Goal: Register for event/course

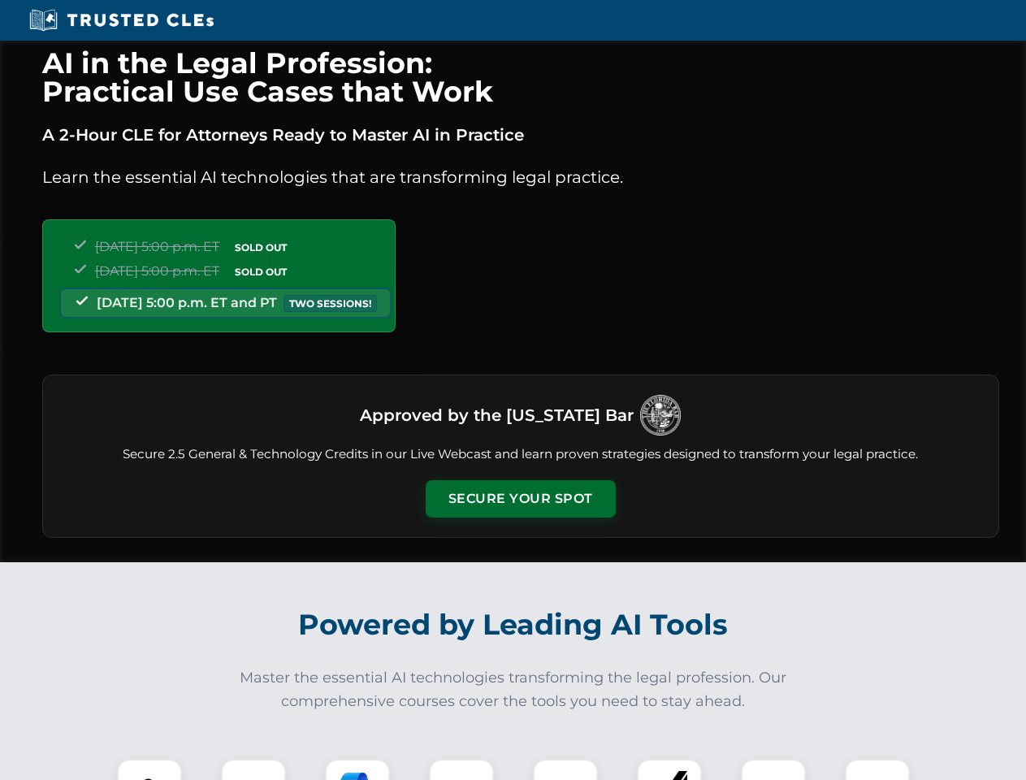
click at [520, 499] on button "Secure Your Spot" at bounding box center [521, 498] width 190 height 37
click at [149, 769] on img at bounding box center [149, 790] width 47 height 47
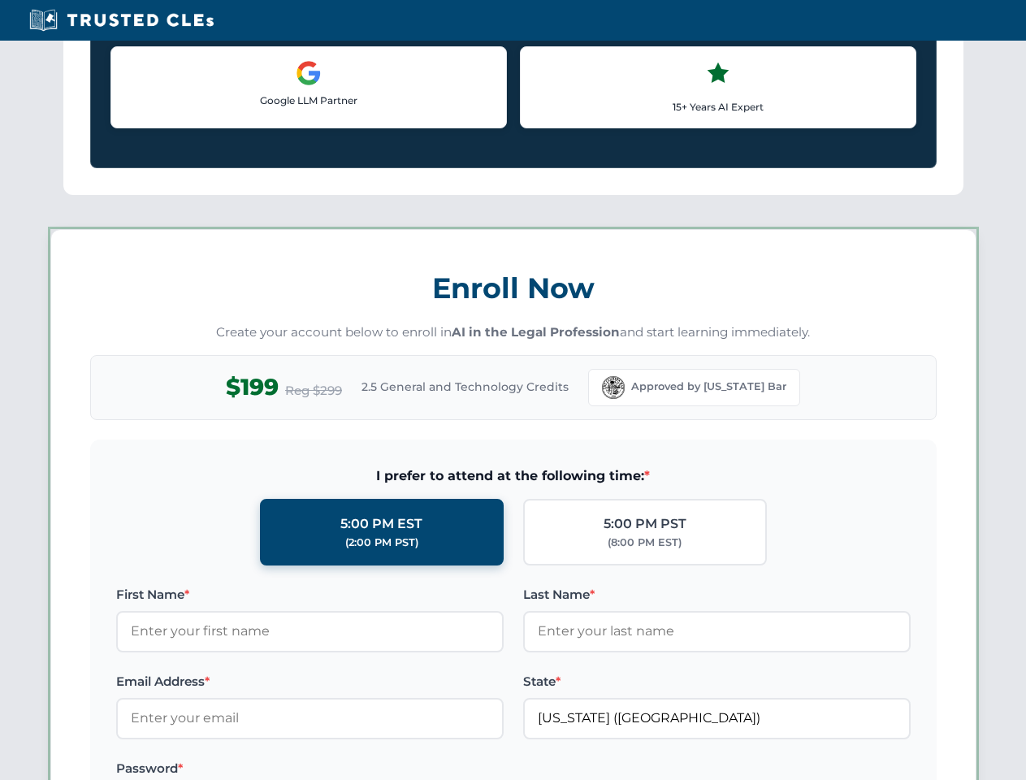
click at [357, 769] on label "Password *" at bounding box center [309, 768] width 387 height 19
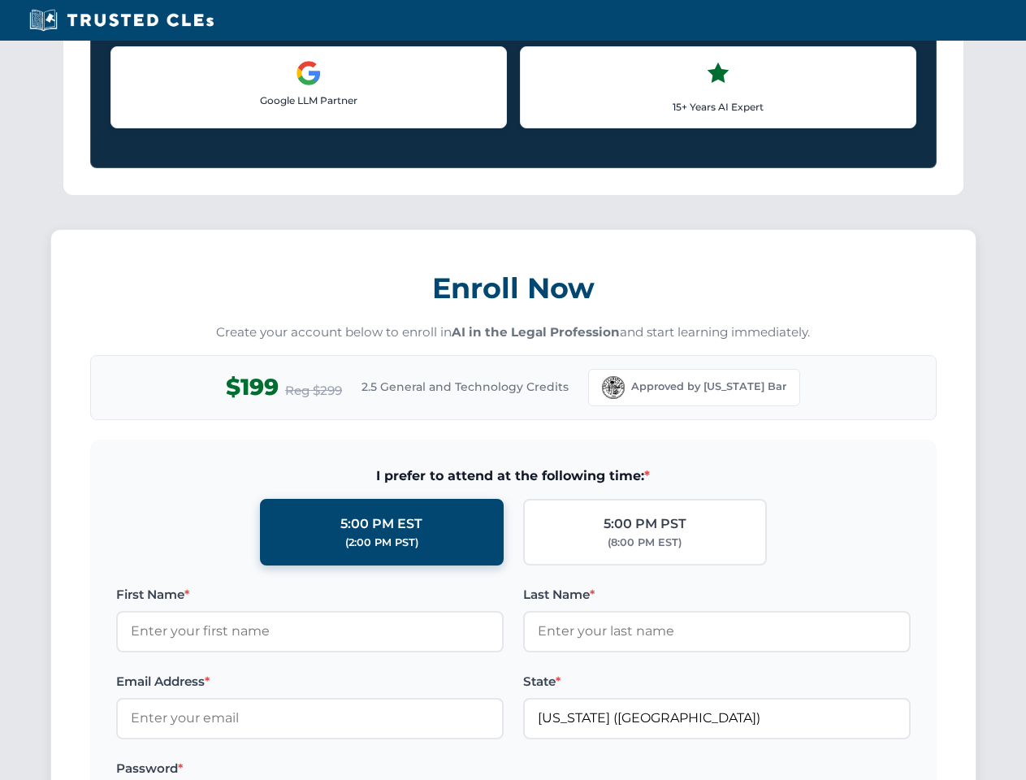
scroll to position [1594, 0]
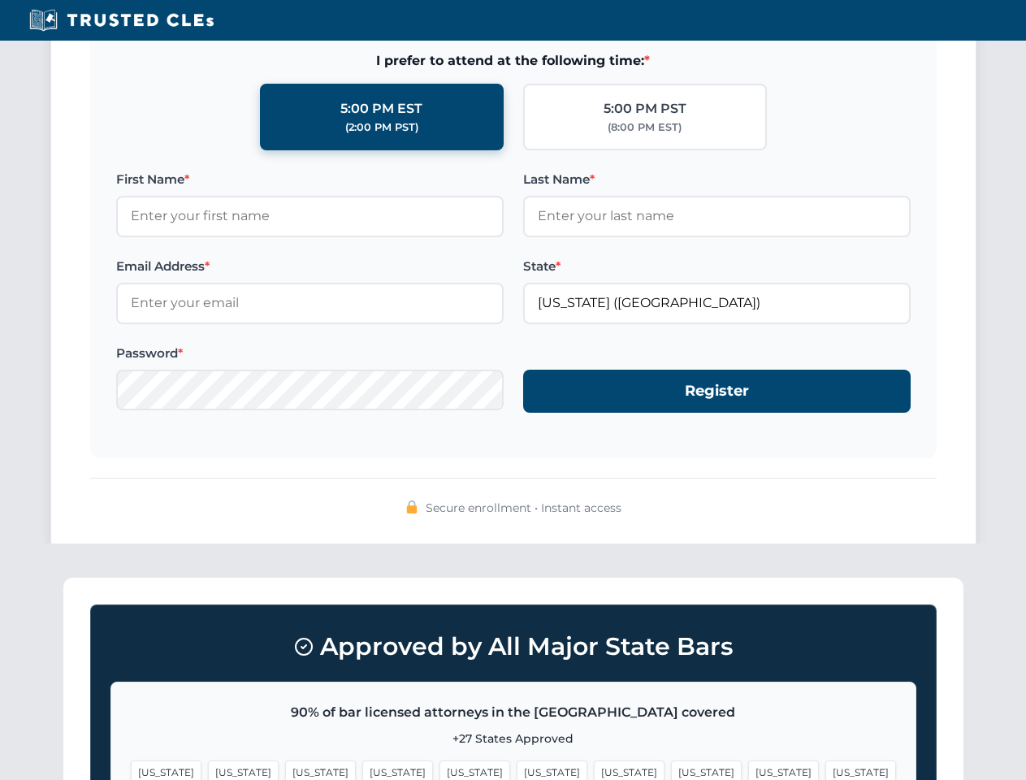
click at [748, 769] on span "[US_STATE]" at bounding box center [783, 772] width 71 height 24
